Goal: Information Seeking & Learning: Learn about a topic

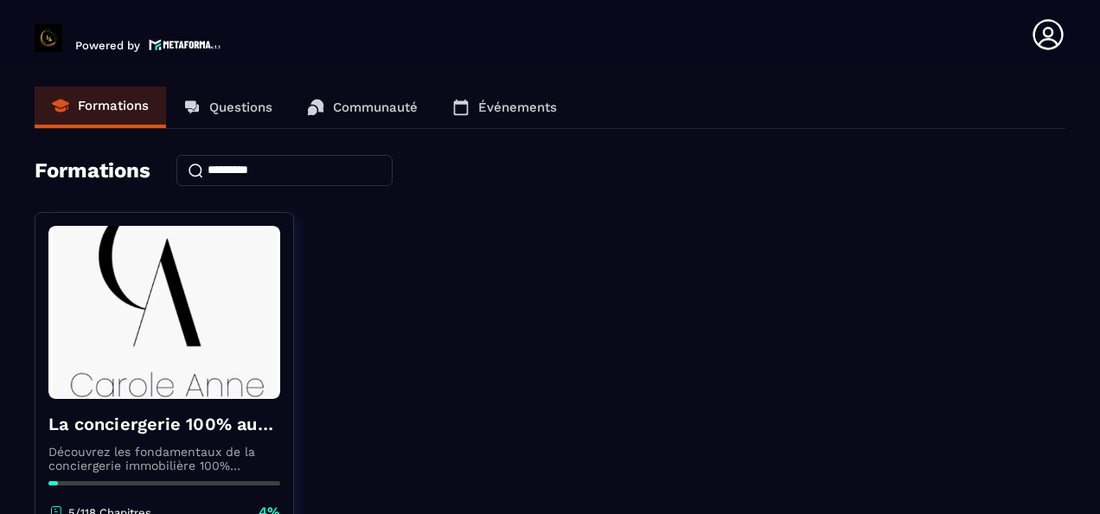
click at [496, 112] on p "Événements" at bounding box center [517, 107] width 79 height 16
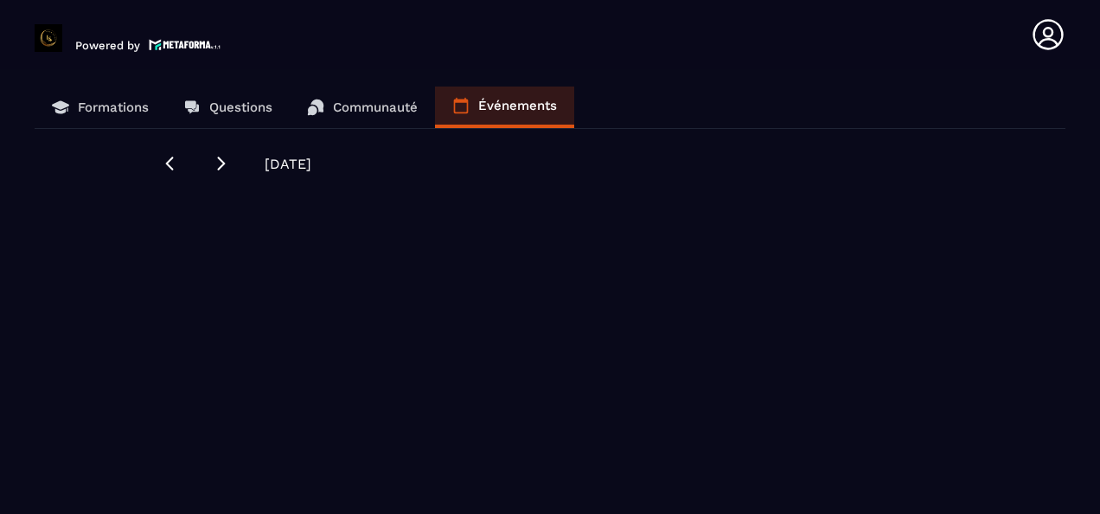
click at [535, 111] on p "Événements" at bounding box center [517, 106] width 79 height 16
click at [387, 109] on p "Communauté" at bounding box center [375, 107] width 85 height 16
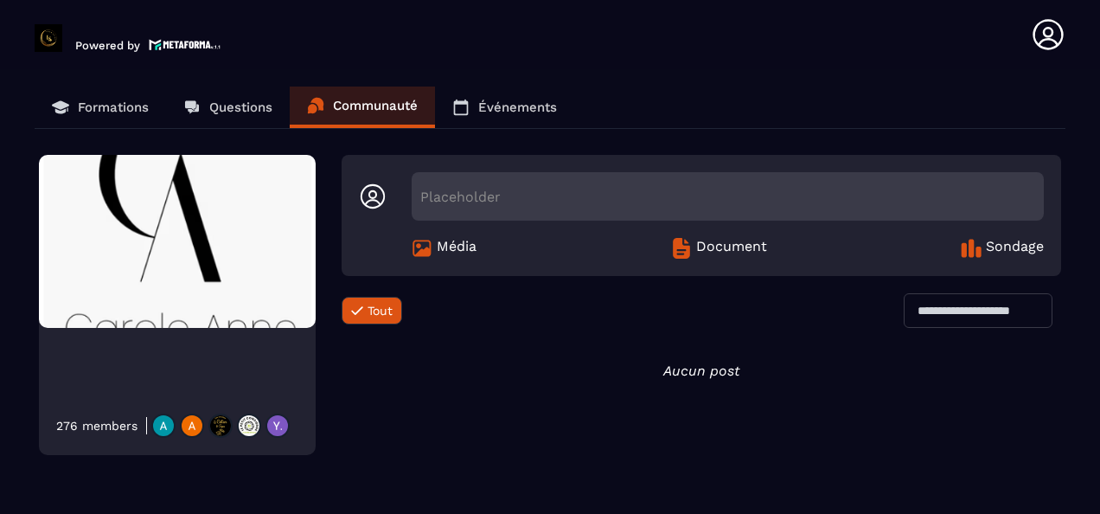
click at [216, 106] on p "Questions" at bounding box center [240, 107] width 63 height 16
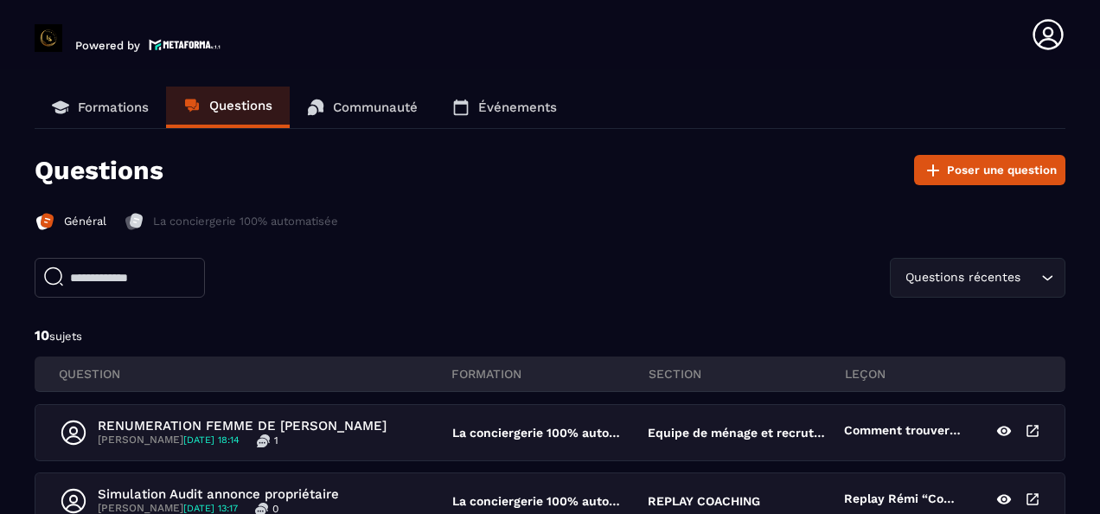
click at [151, 107] on link "Formations" at bounding box center [100, 107] width 131 height 42
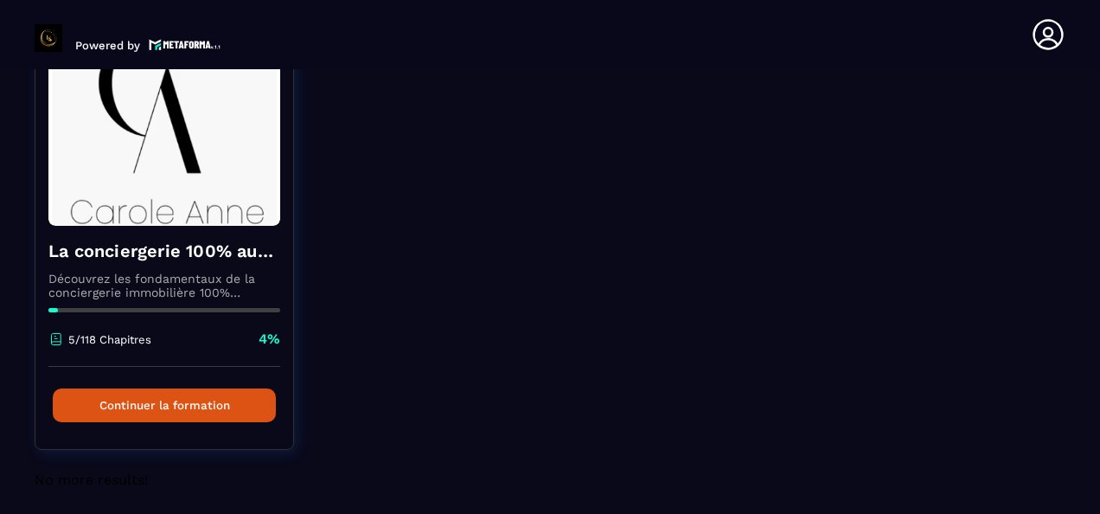
scroll to position [180, 0]
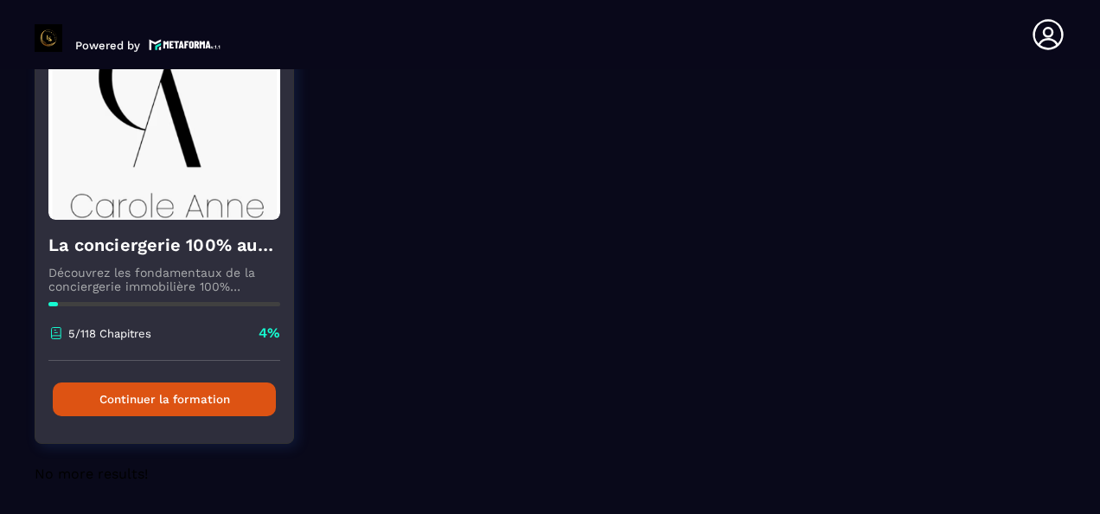
click at [192, 397] on button "Continuer la formation" at bounding box center [164, 399] width 223 height 34
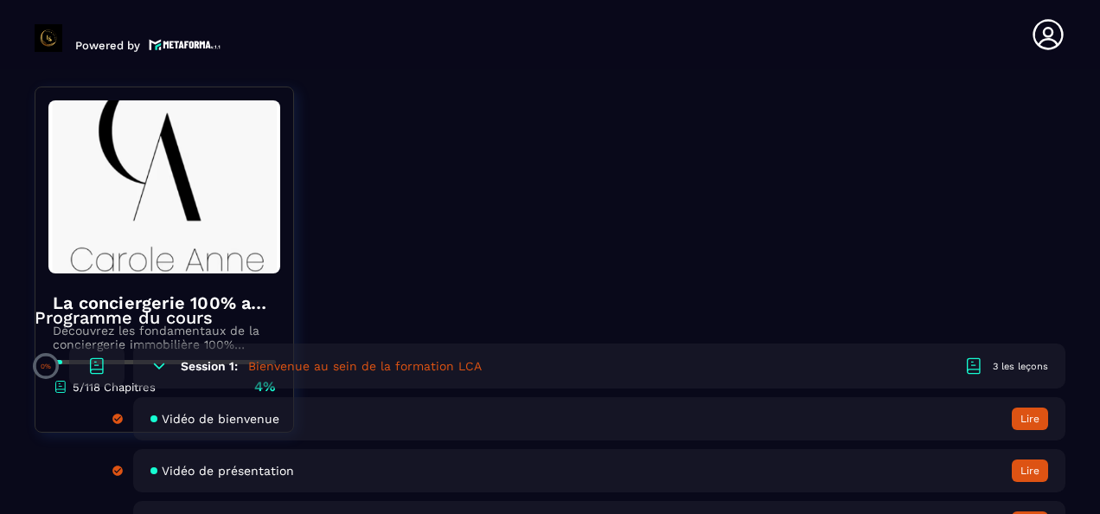
scroll to position [259, 0]
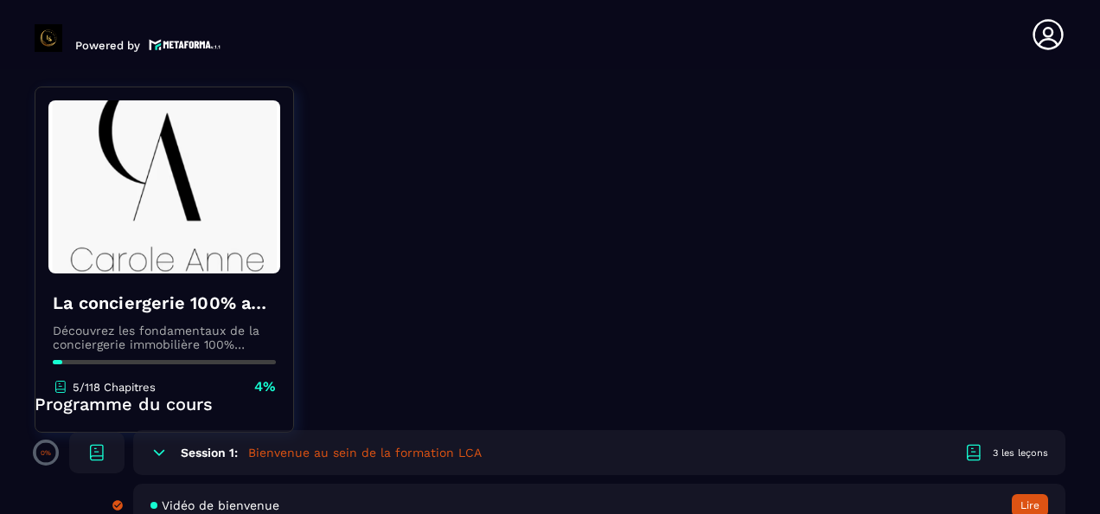
click at [340, 448] on h5 "Bienvenue au sein de la formation LCA" at bounding box center [365, 452] width 234 height 17
click at [1027, 448] on div "3 les leçons" at bounding box center [1020, 452] width 55 height 13
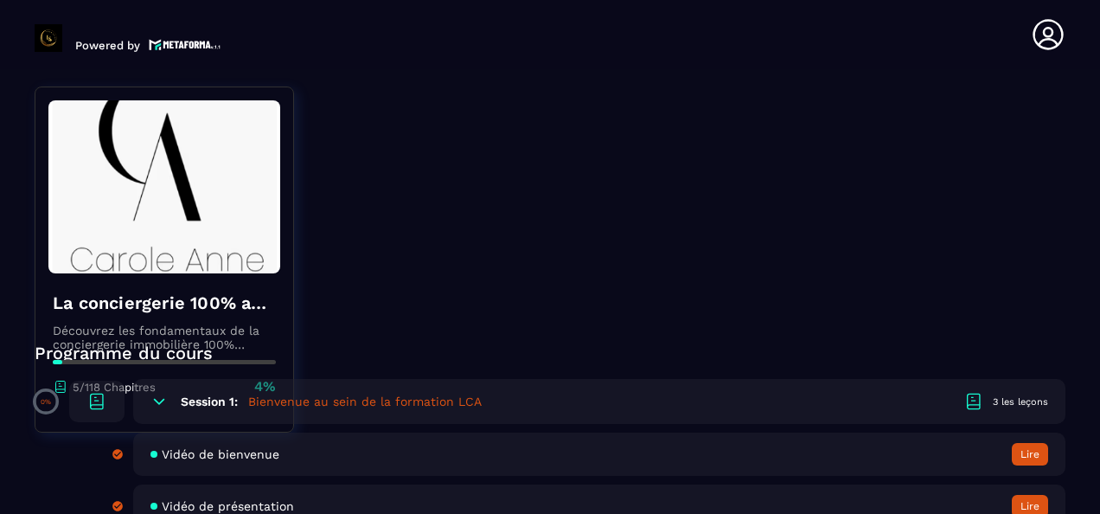
scroll to position [432, 0]
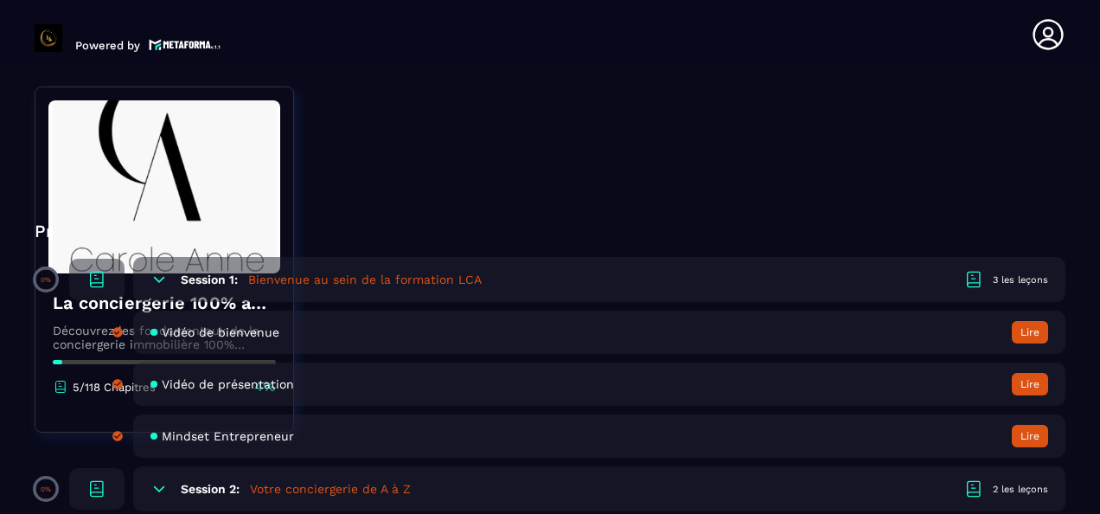
click at [1014, 341] on div "Vidéo de bienvenue Lire" at bounding box center [599, 332] width 932 height 43
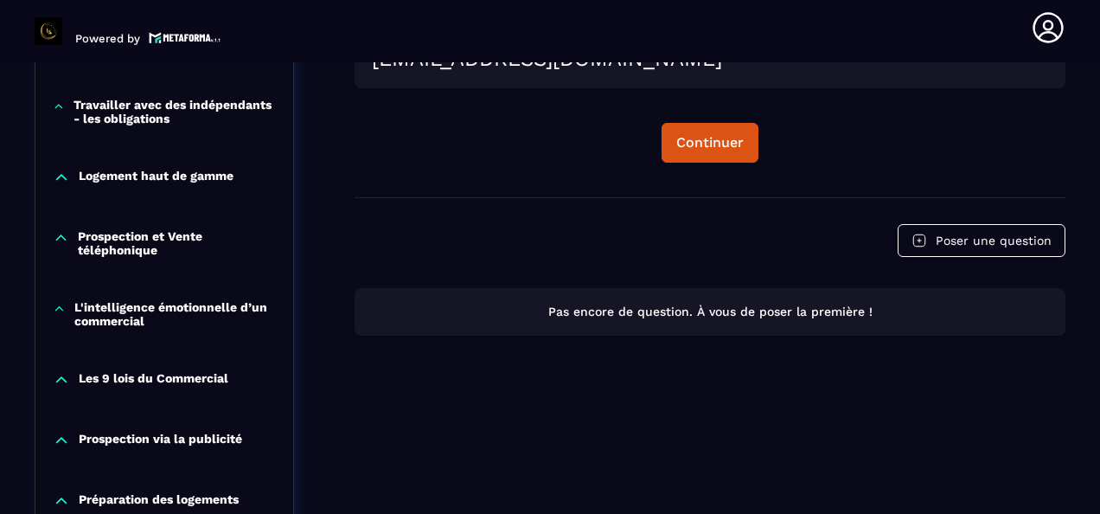
scroll to position [1124, 0]
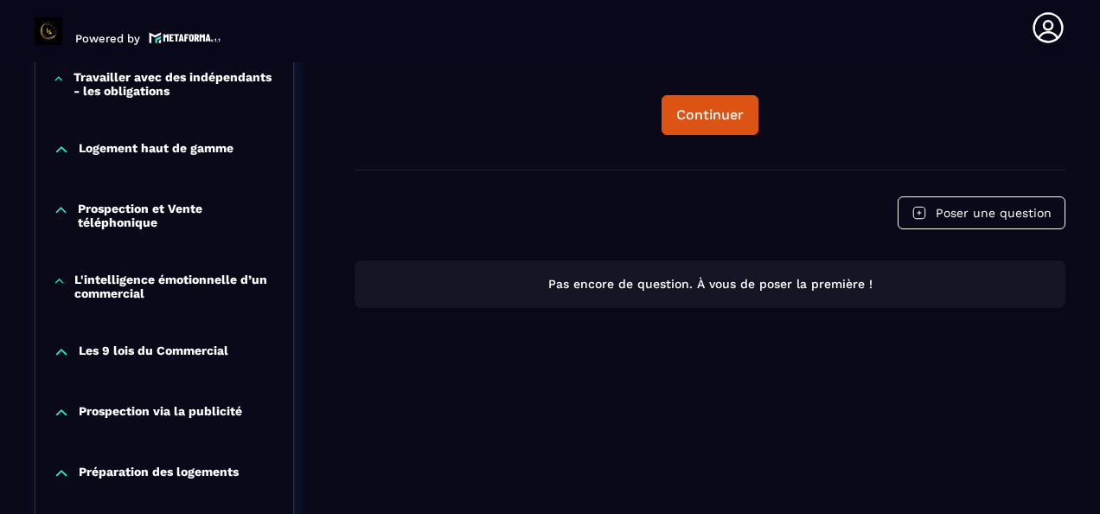
click at [713, 124] on div "Continuer" at bounding box center [709, 114] width 67 height 17
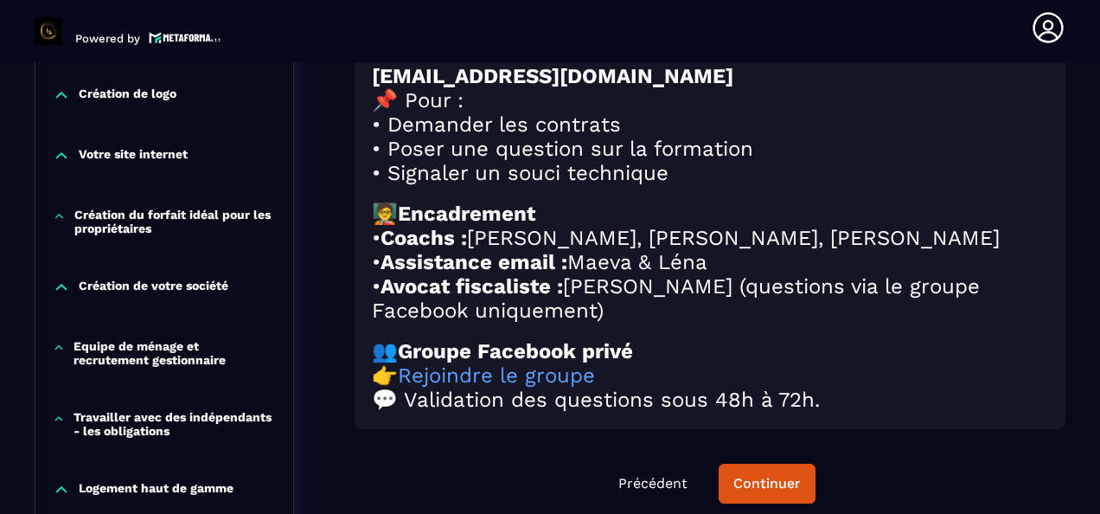
scroll to position [871, 0]
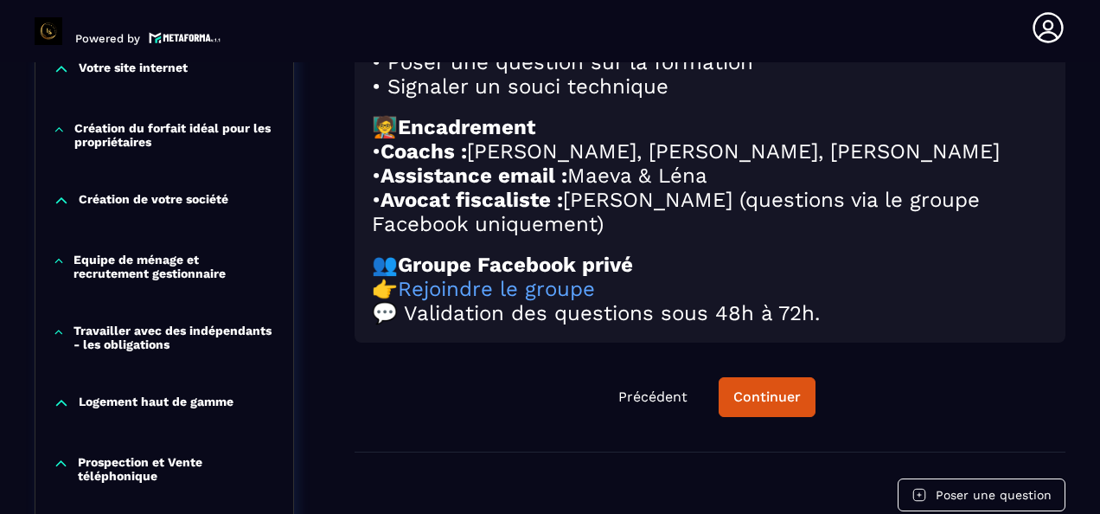
click at [822, 417] on div "Précédent Continuer" at bounding box center [710, 397] width 711 height 40
click at [756, 406] on div "Continuer" at bounding box center [766, 396] width 67 height 17
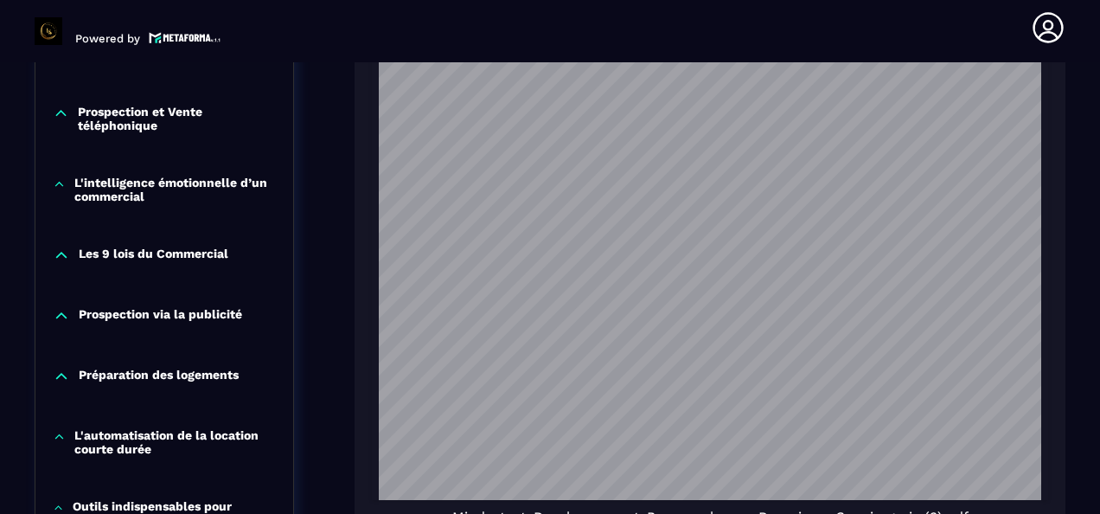
scroll to position [1303, 0]
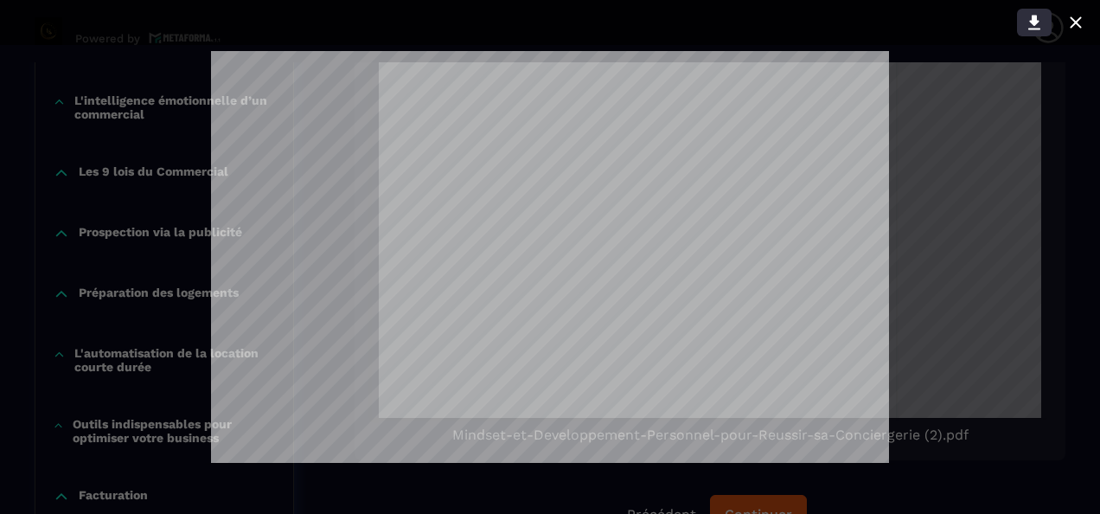
click at [1031, 22] on icon at bounding box center [1034, 23] width 12 height 15
click at [1063, 121] on div at bounding box center [550, 257] width 1100 height 514
click at [941, 40] on div at bounding box center [549, 22] width 1117 height 45
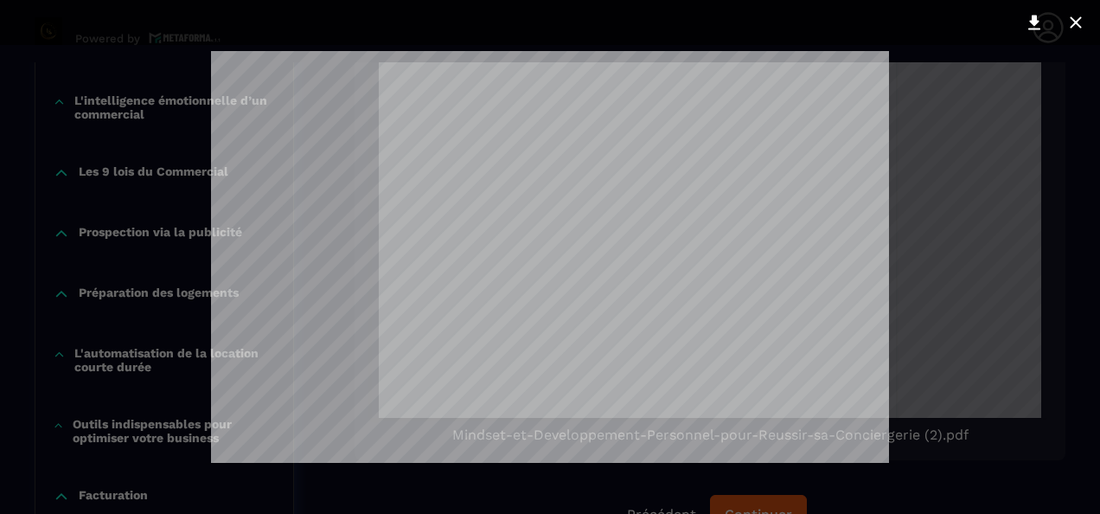
click at [1088, 130] on div at bounding box center [550, 257] width 1100 height 514
click at [1085, 28] on icon at bounding box center [1076, 22] width 21 height 21
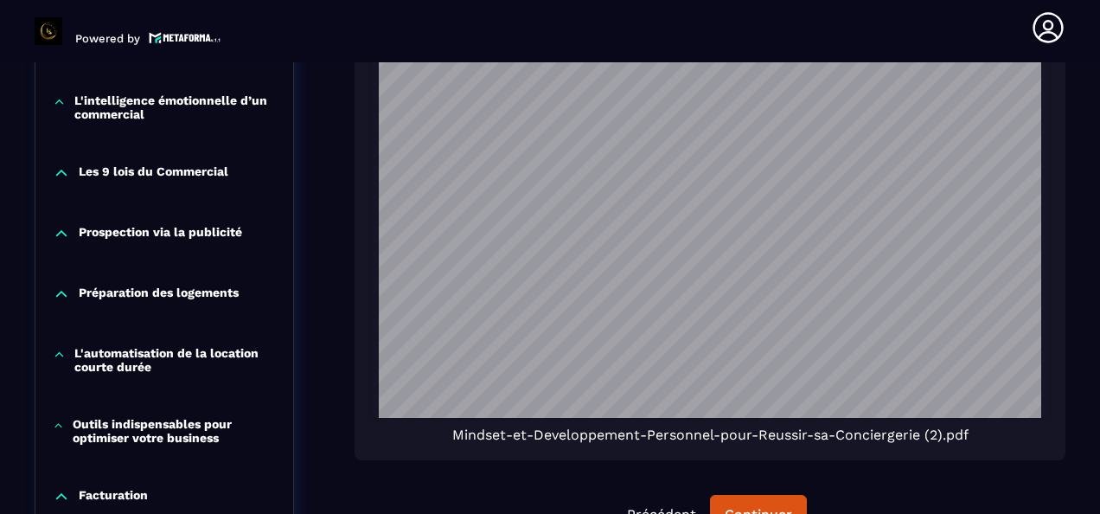
scroll to position [431, 0]
drag, startPoint x: 739, startPoint y: 503, endPoint x: 695, endPoint y: 503, distance: 44.1
click at [725, 503] on button "Continuer" at bounding box center [758, 515] width 97 height 40
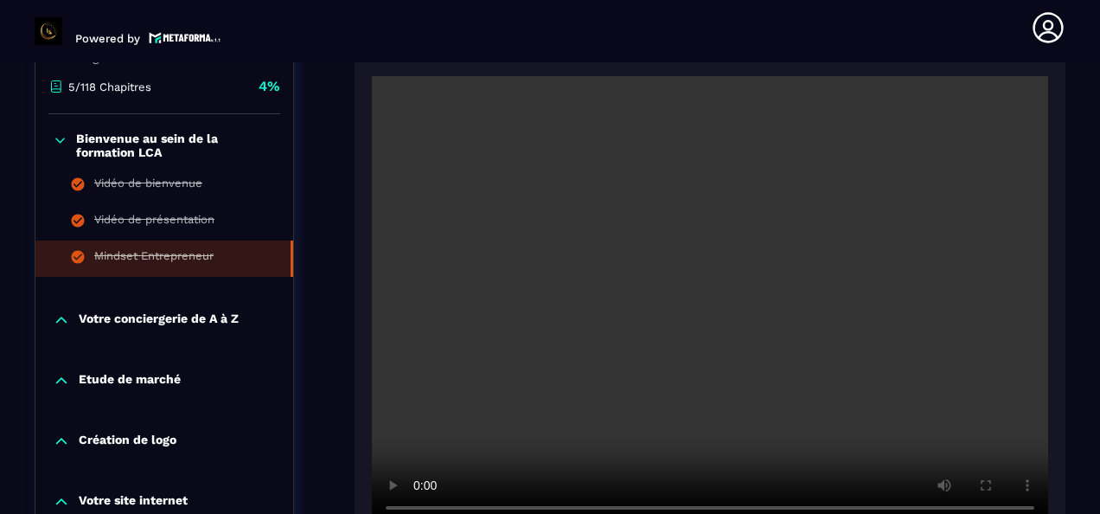
scroll to position [525, 0]
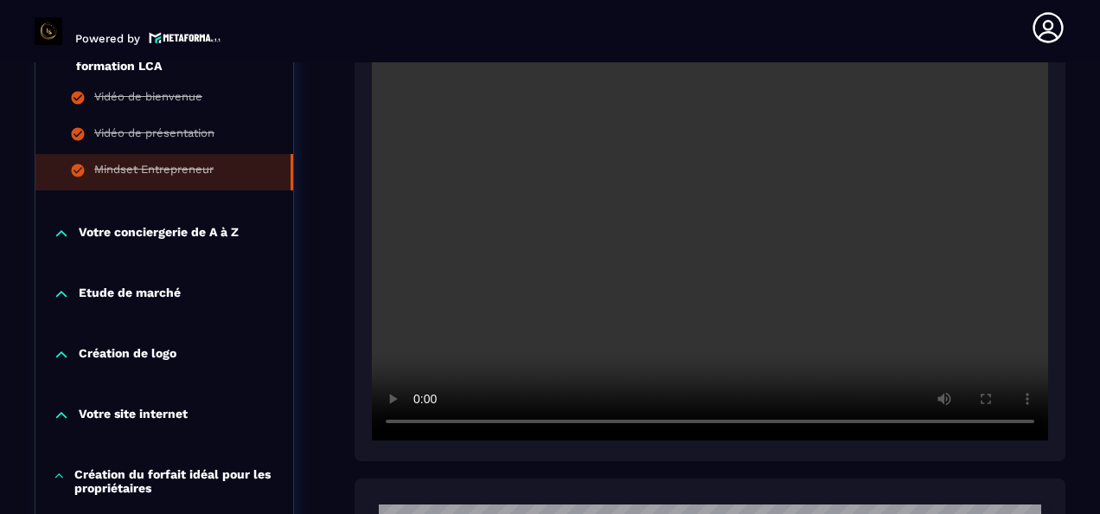
click at [171, 295] on p "Etude de marché" at bounding box center [130, 293] width 102 height 17
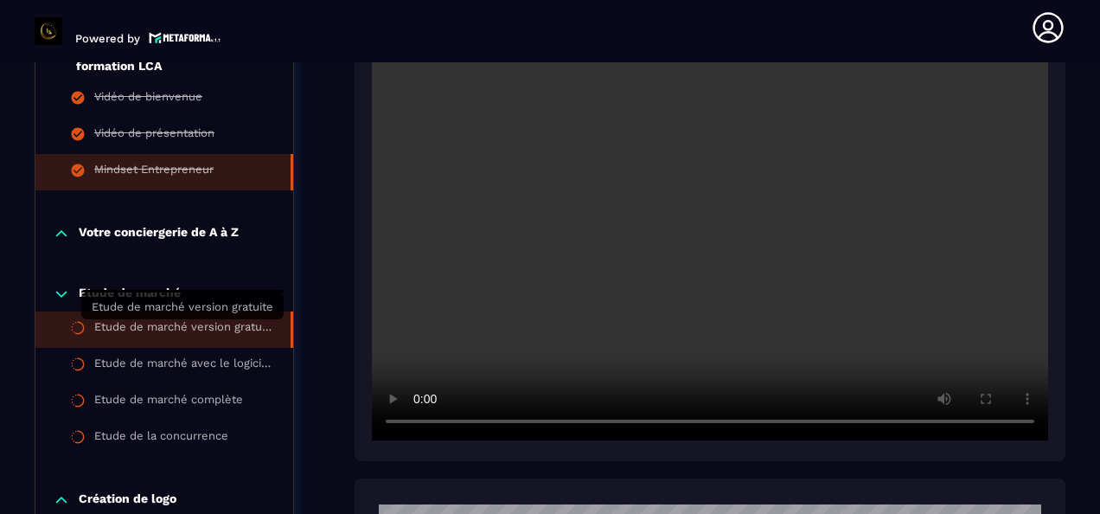
click at [198, 333] on div "Etude de marché version gratuite" at bounding box center [183, 329] width 179 height 19
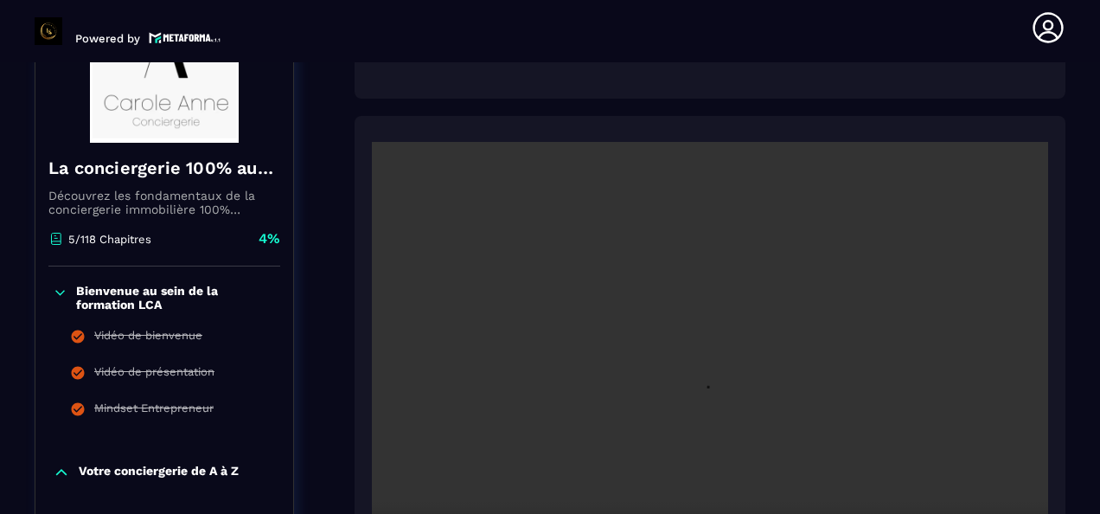
scroll to position [352, 0]
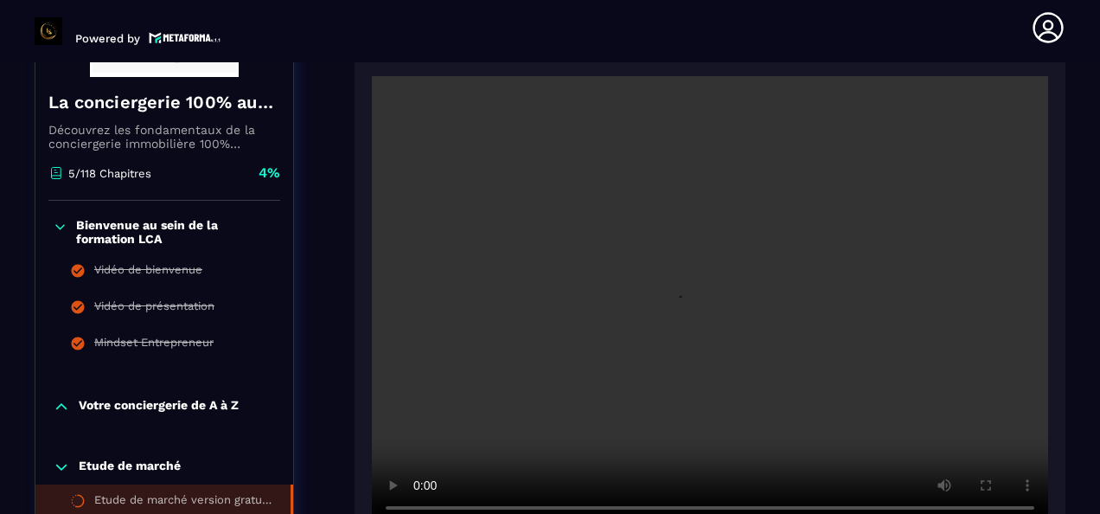
click at [1006, 393] on video at bounding box center [710, 301] width 676 height 451
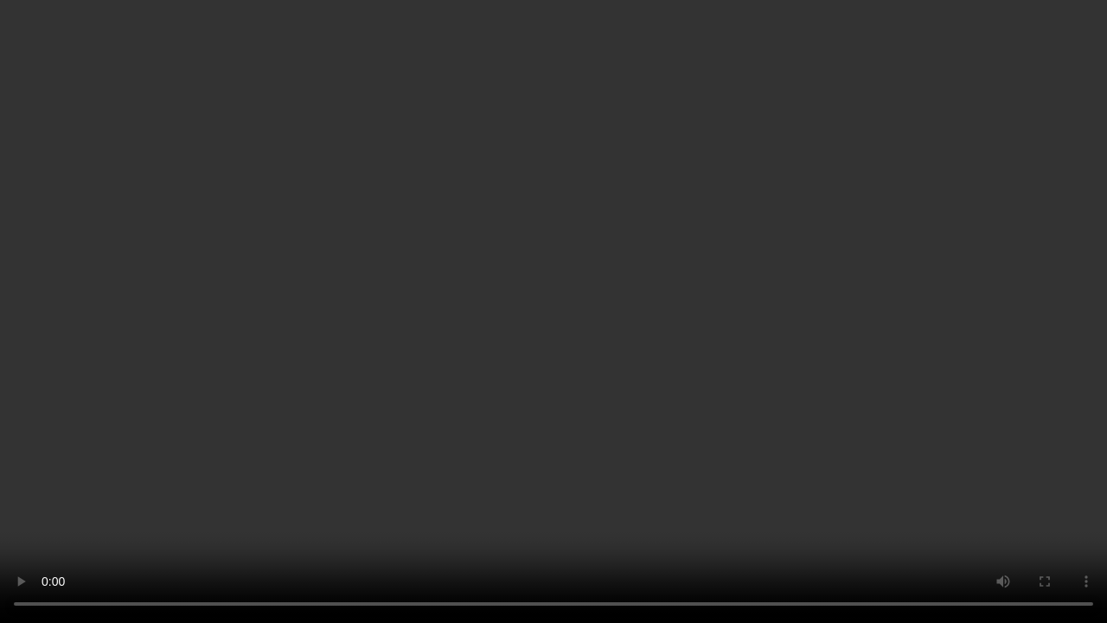
click at [701, 296] on video at bounding box center [553, 311] width 1107 height 623
click at [1023, 471] on video at bounding box center [553, 311] width 1107 height 623
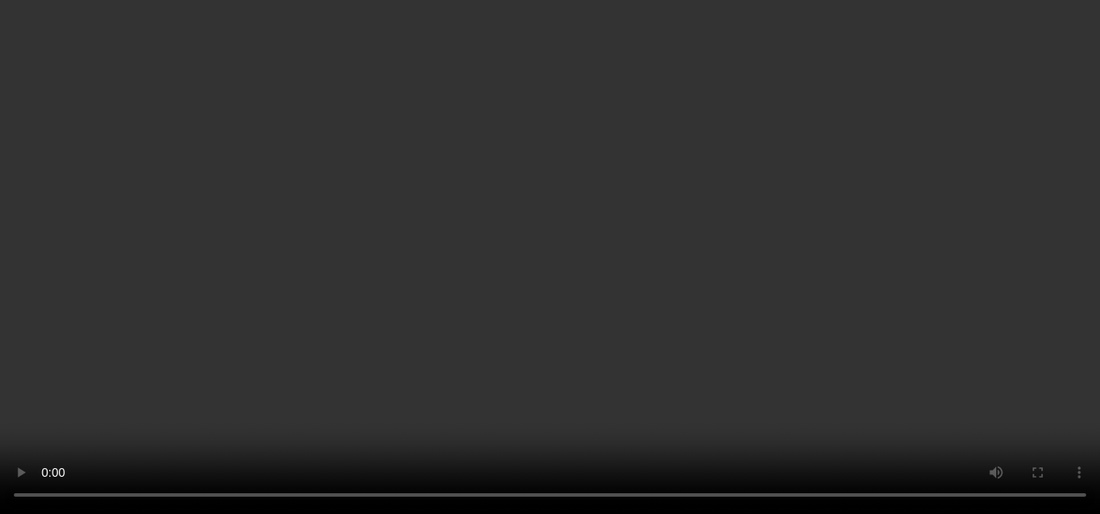
scroll to position [611, 0]
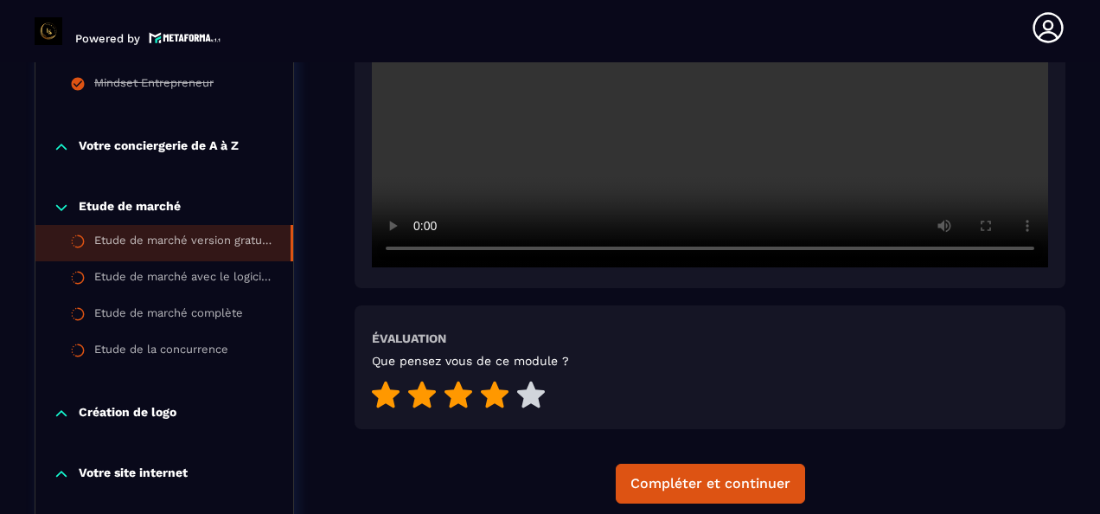
click at [498, 403] on icon at bounding box center [495, 394] width 28 height 27
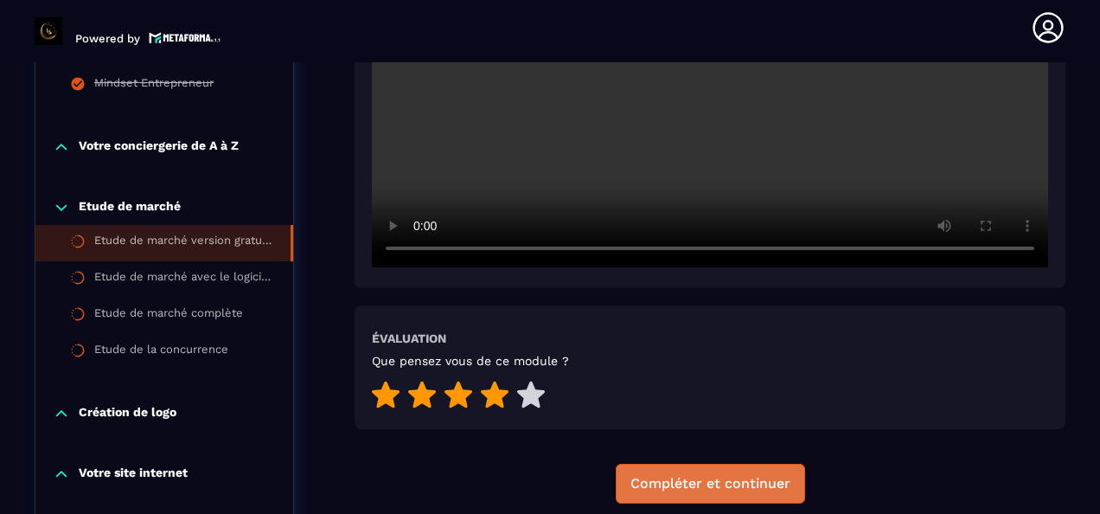
click at [660, 477] on div "Compléter et continuer" at bounding box center [711, 483] width 160 height 17
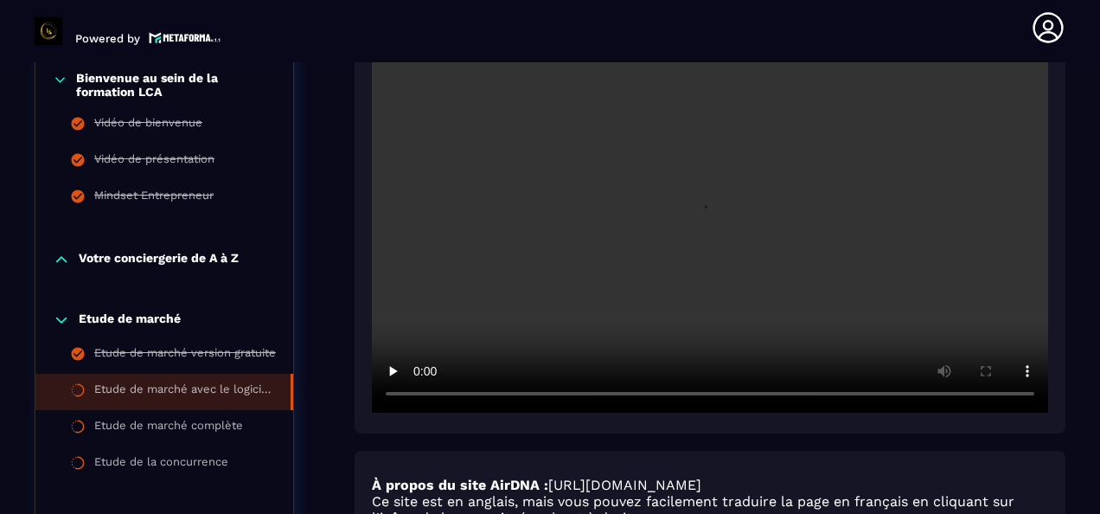
scroll to position [439, 0]
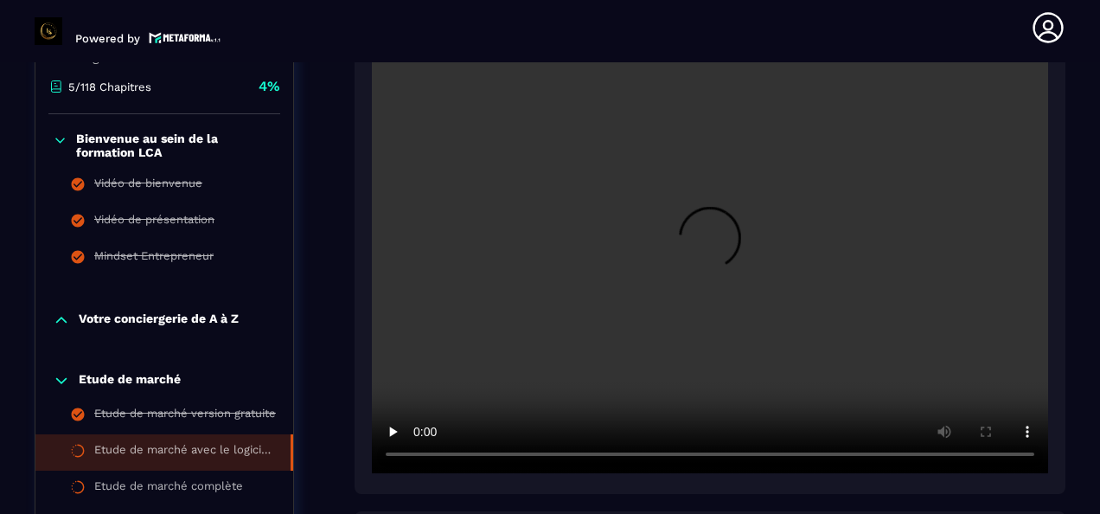
click at [746, 276] on video at bounding box center [710, 247] width 676 height 451
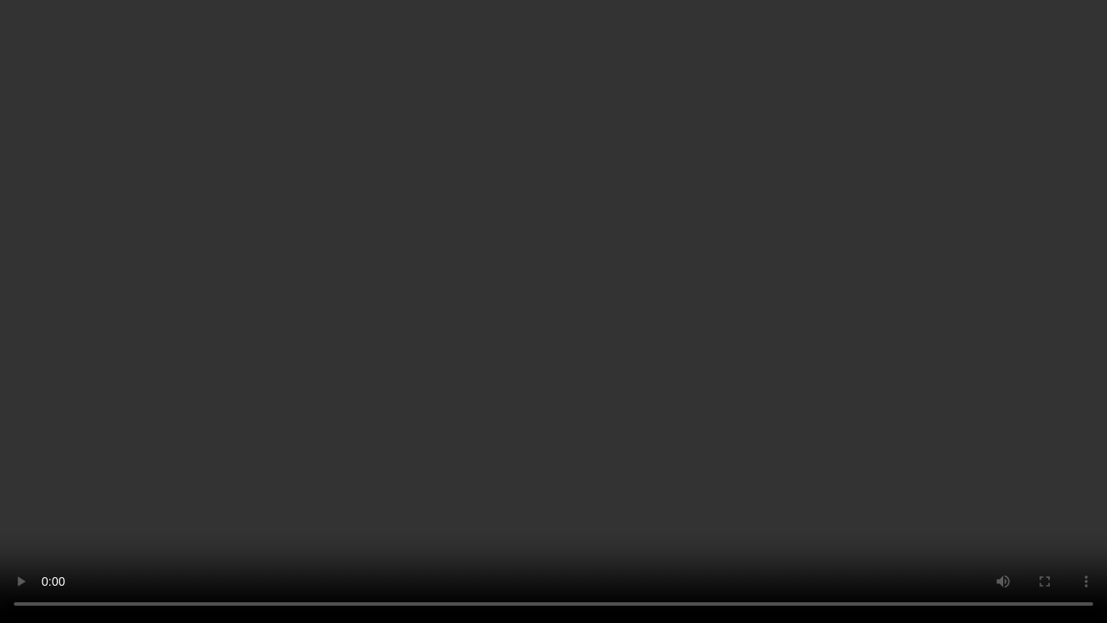
click at [14, 150] on video at bounding box center [553, 311] width 1107 height 623
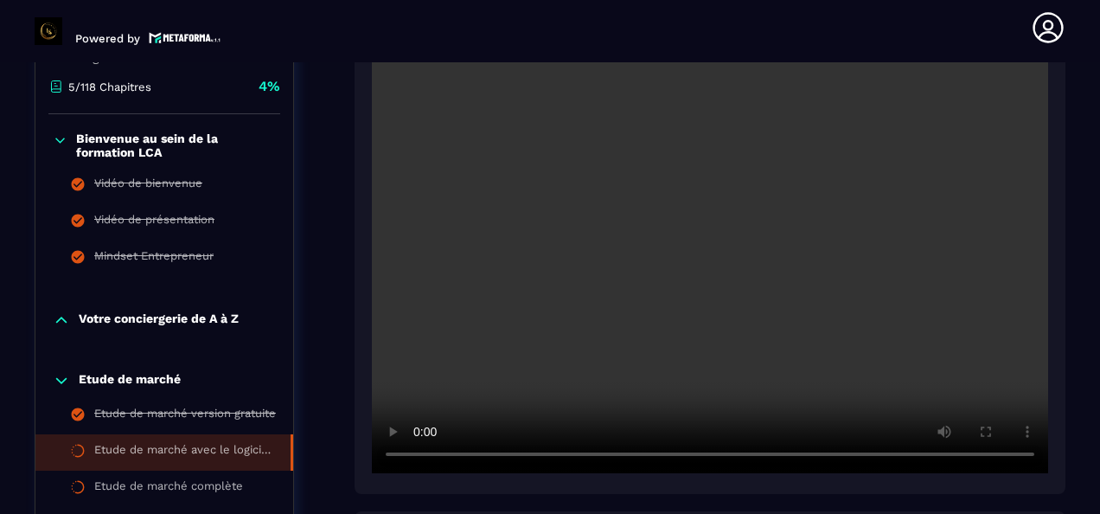
click at [684, 217] on video at bounding box center [710, 247] width 676 height 451
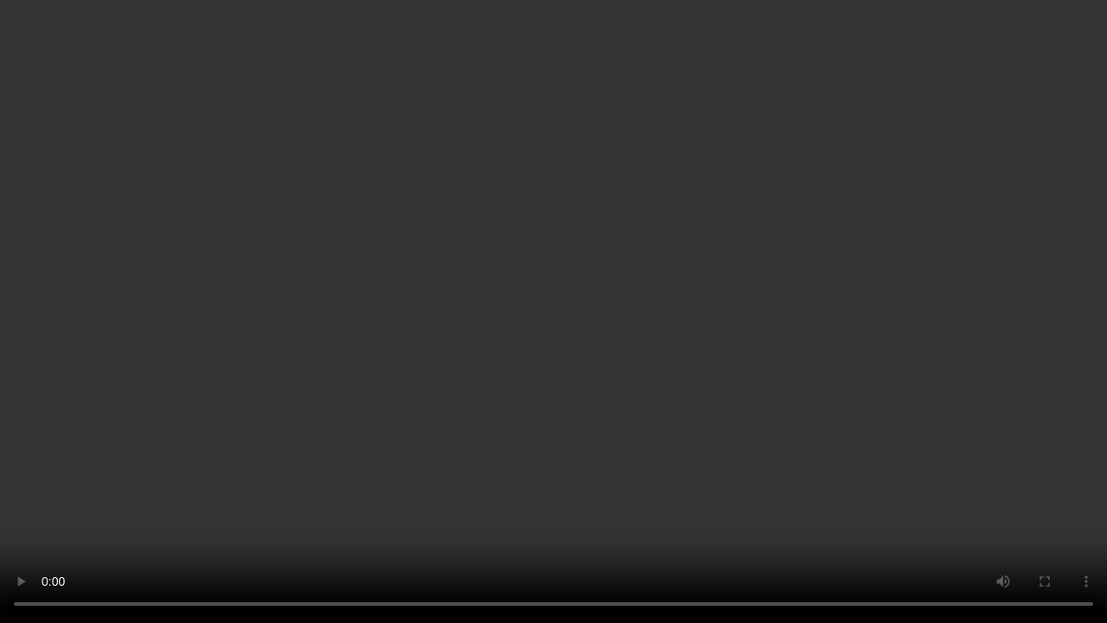
click at [1087, 37] on video at bounding box center [553, 311] width 1107 height 623
click at [510, 86] on video at bounding box center [553, 311] width 1107 height 623
click at [541, 394] on video at bounding box center [553, 311] width 1107 height 623
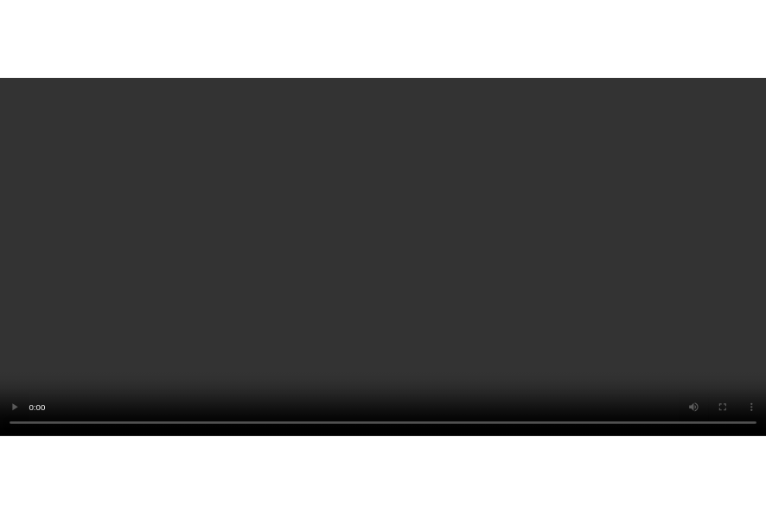
scroll to position [2558, 0]
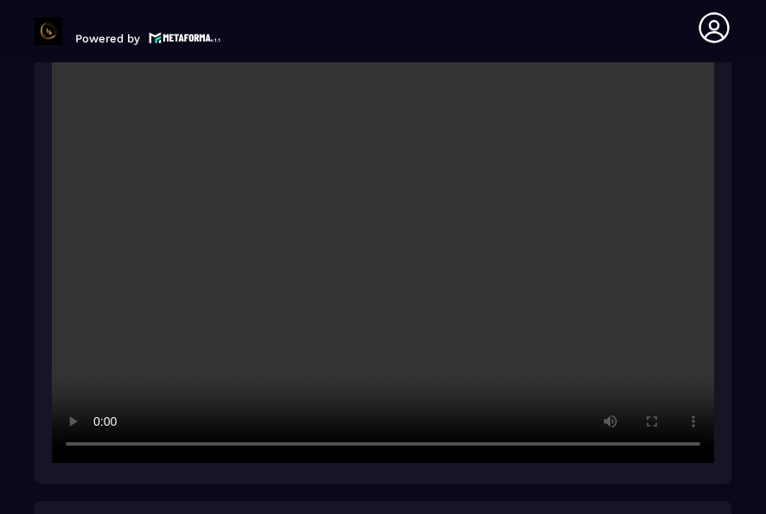
click at [402, 239] on video at bounding box center [383, 242] width 663 height 442
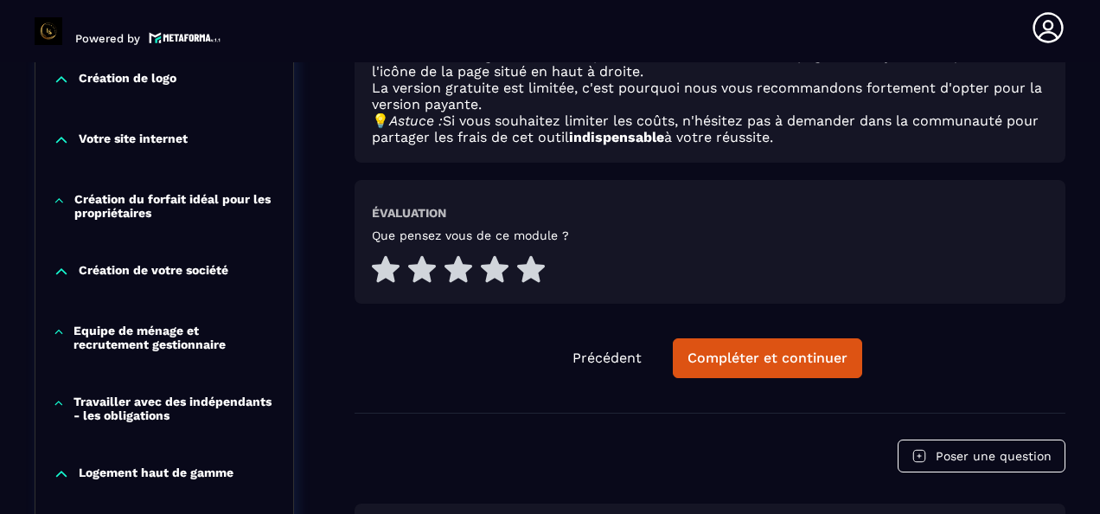
scroll to position [957, 0]
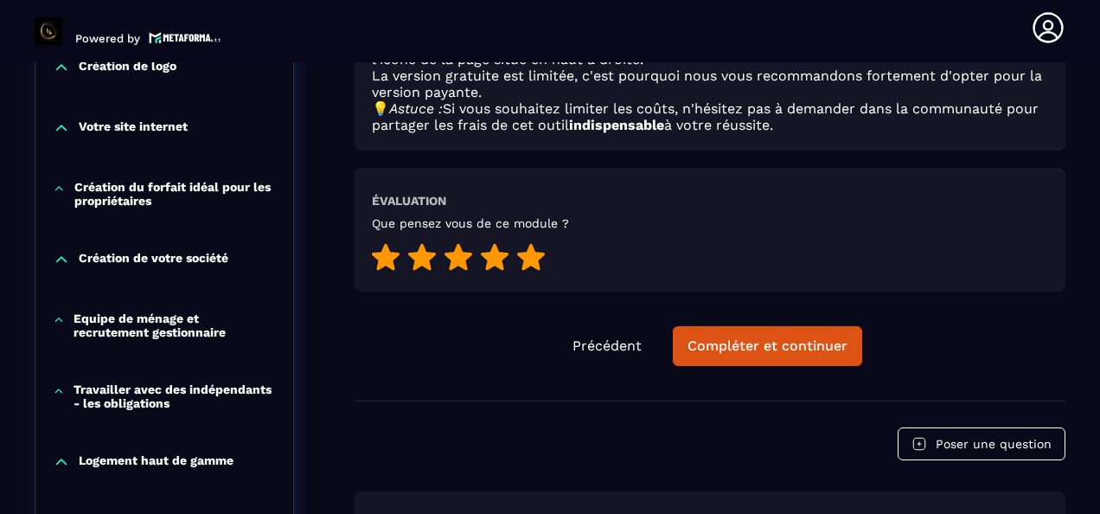
click at [533, 261] on icon at bounding box center [531, 257] width 28 height 27
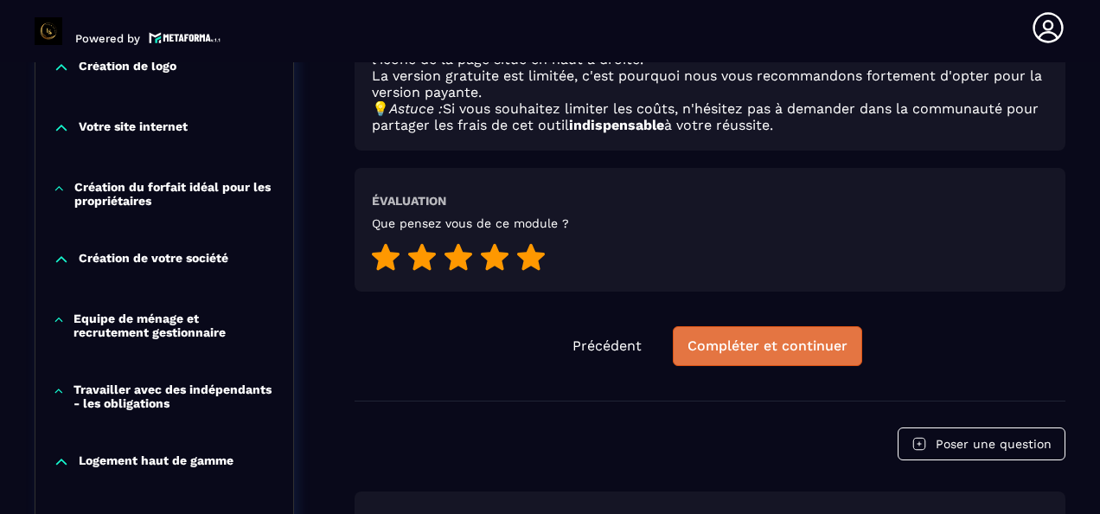
click at [739, 344] on div "Compléter et continuer" at bounding box center [768, 345] width 160 height 17
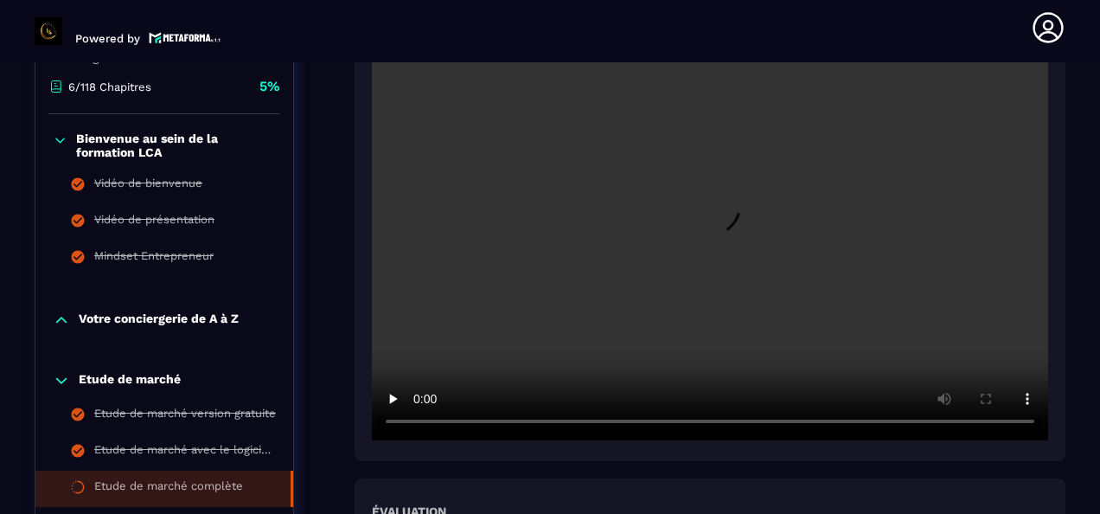
scroll to position [525, 0]
